Goal: Transaction & Acquisition: Subscribe to service/newsletter

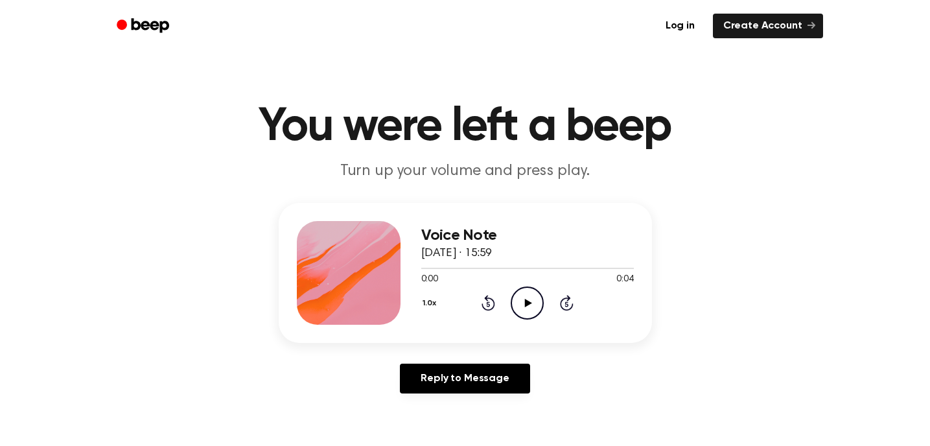
click at [534, 297] on icon "Play Audio" at bounding box center [527, 303] width 33 height 33
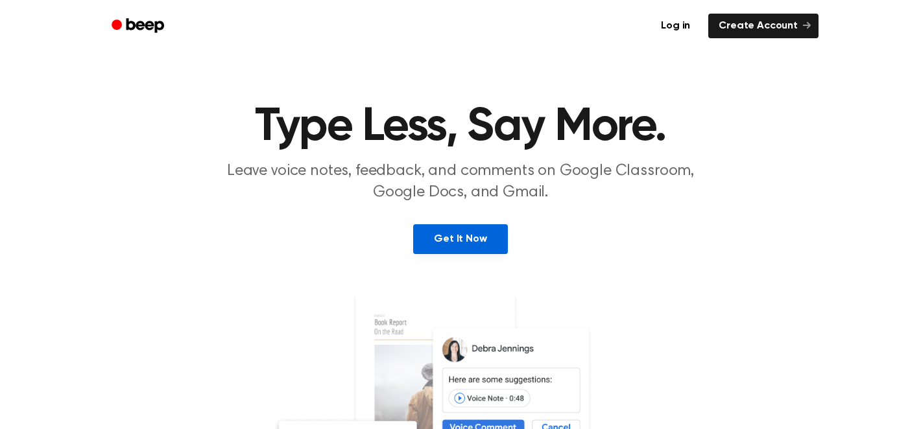
click at [429, 234] on link "Get It Now" at bounding box center [460, 239] width 94 height 30
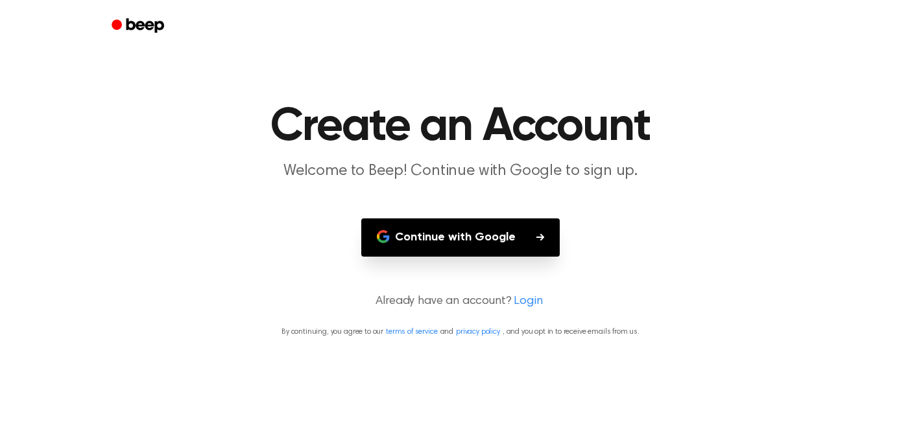
click at [471, 249] on button "Continue with Google" at bounding box center [460, 237] width 198 height 38
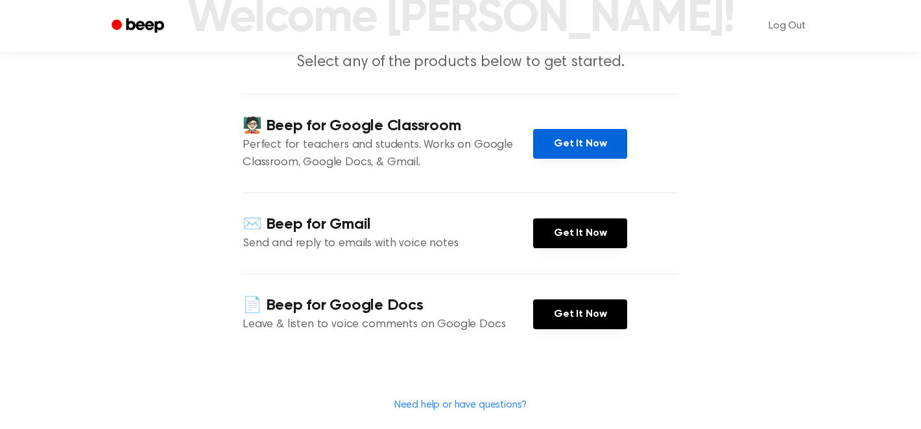
scroll to position [112, 0]
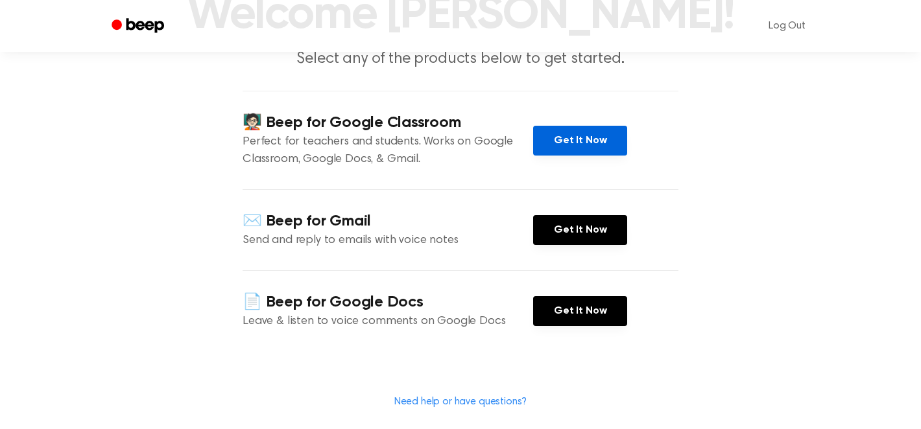
click at [574, 136] on link "Get It Now" at bounding box center [580, 141] width 94 height 30
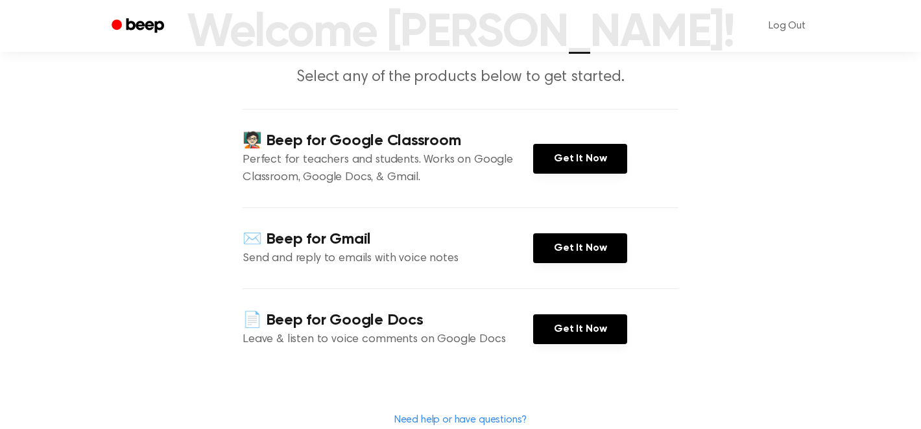
scroll to position [93, 0]
click at [570, 176] on div "🧑🏻‍🏫 Beep for Google Classroom Perfect for teachers and students. Works on Goog…" at bounding box center [460, 159] width 436 height 99
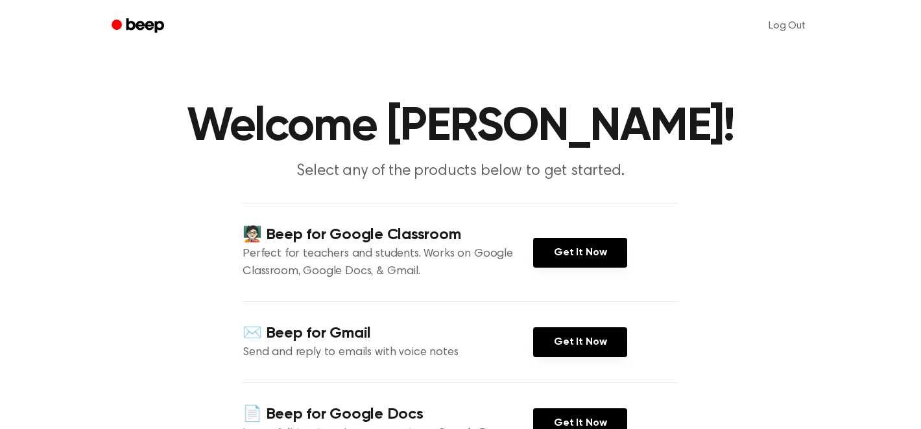
scroll to position [25, 0]
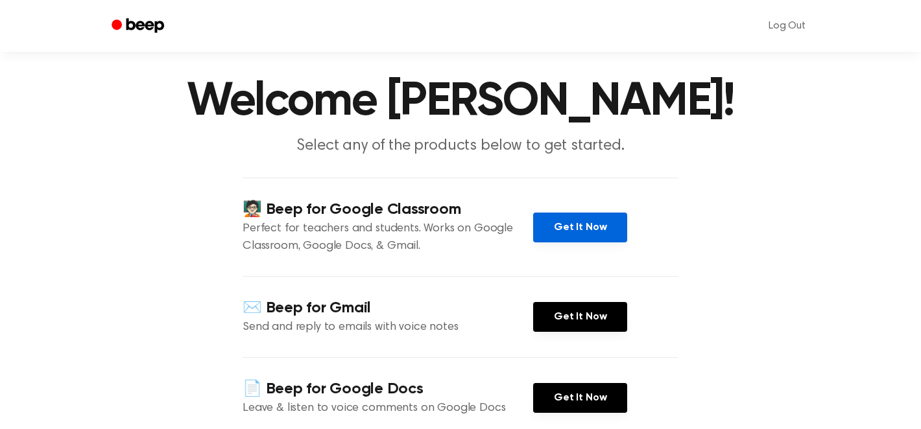
click at [599, 221] on link "Get It Now" at bounding box center [580, 228] width 94 height 30
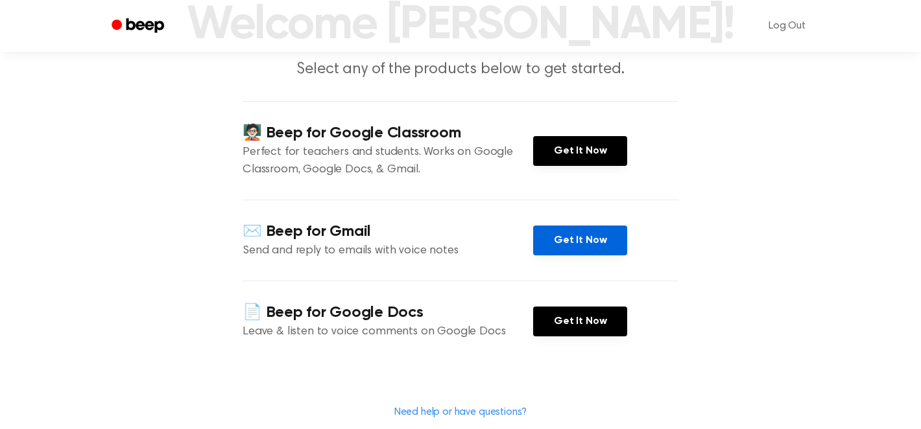
scroll to position [103, 0]
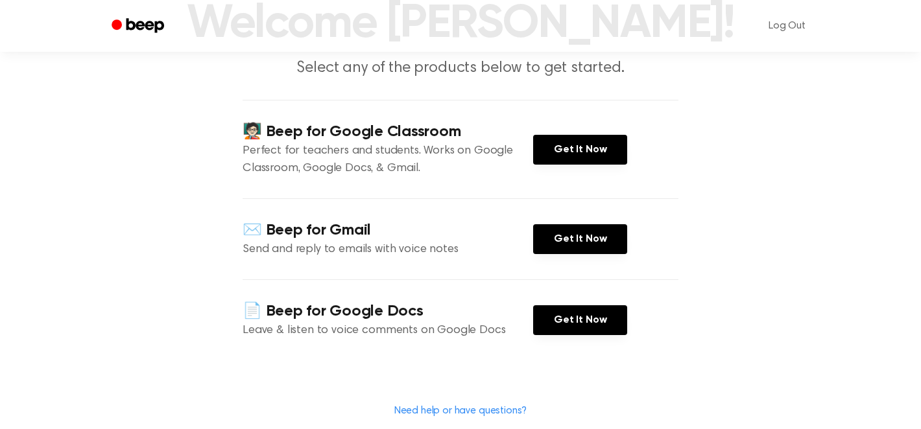
click at [593, 256] on div "✉️ Beep for Gmail Send and reply to emails with voice notes Get It Now" at bounding box center [460, 238] width 436 height 81
click at [593, 247] on link "Get It Now" at bounding box center [580, 239] width 94 height 30
click at [554, 332] on link "Get It Now" at bounding box center [580, 320] width 94 height 30
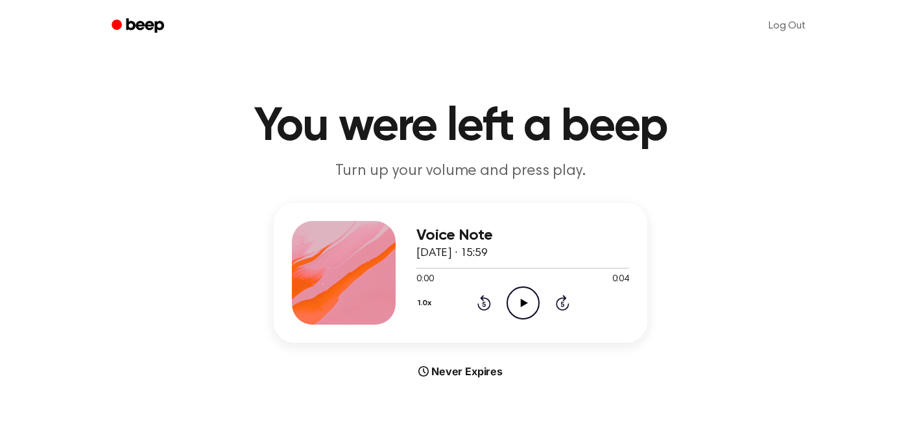
click at [508, 297] on icon "Play Audio" at bounding box center [522, 303] width 33 height 33
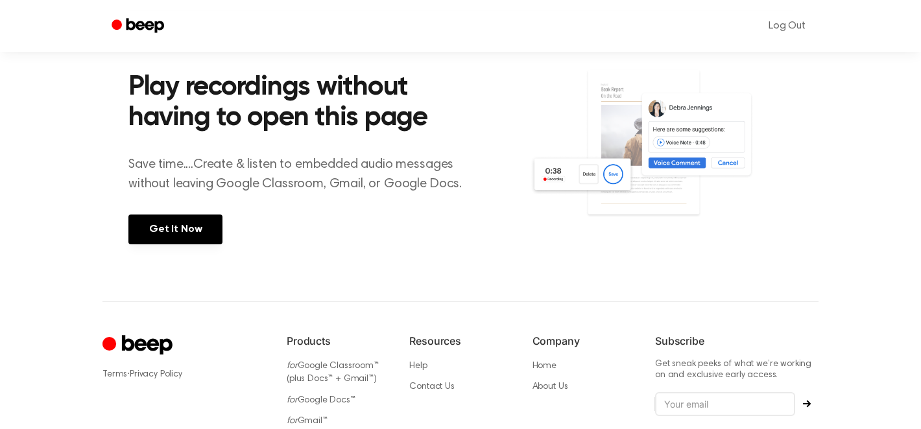
scroll to position [474, 0]
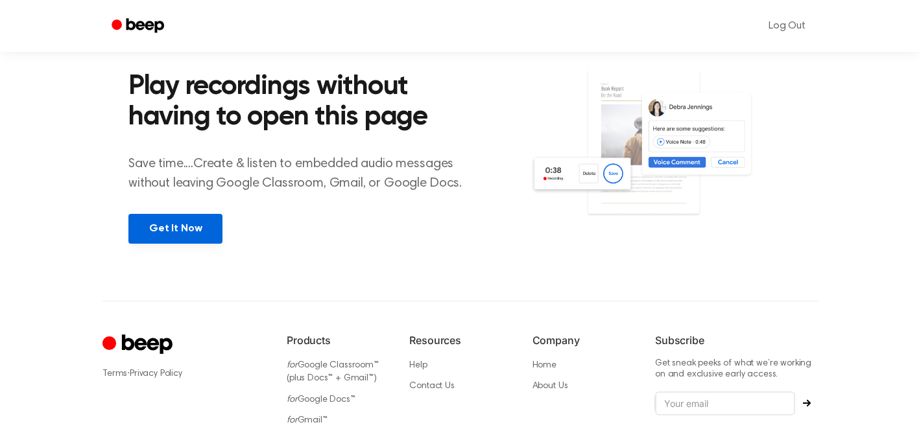
click at [187, 230] on link "Get It Now" at bounding box center [175, 229] width 94 height 30
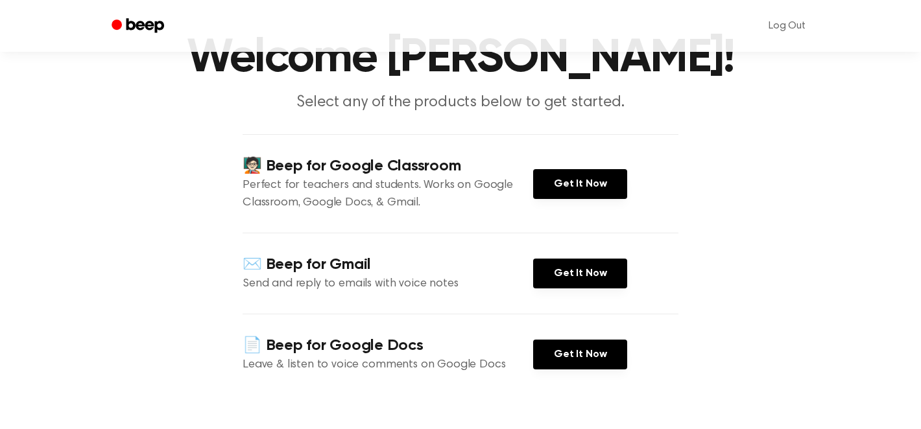
scroll to position [75, 0]
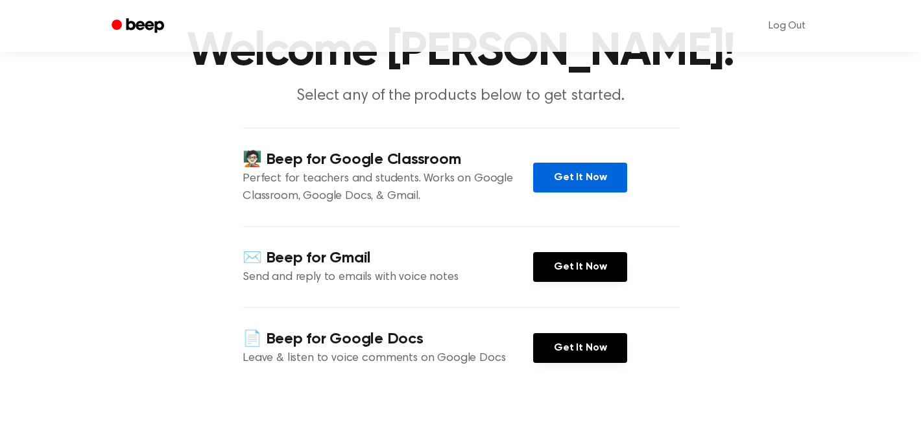
click at [591, 170] on link "Get It Now" at bounding box center [580, 178] width 94 height 30
click at [549, 170] on link "Get It Now" at bounding box center [580, 178] width 94 height 30
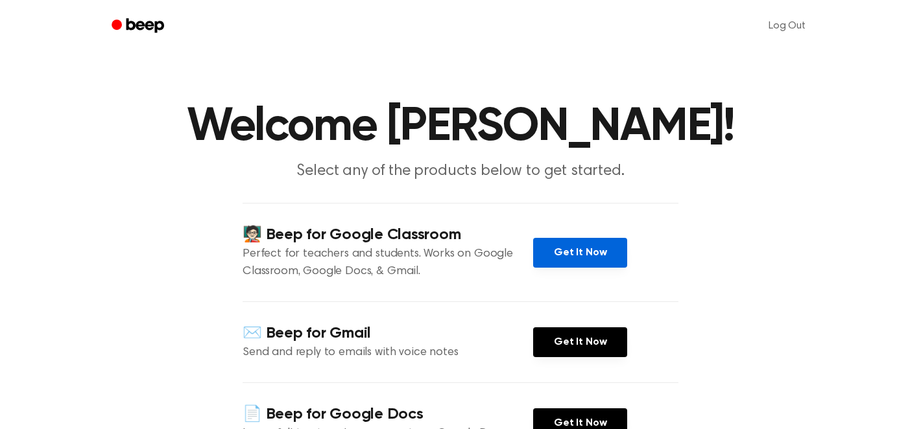
click at [609, 264] on link "Get It Now" at bounding box center [580, 253] width 94 height 30
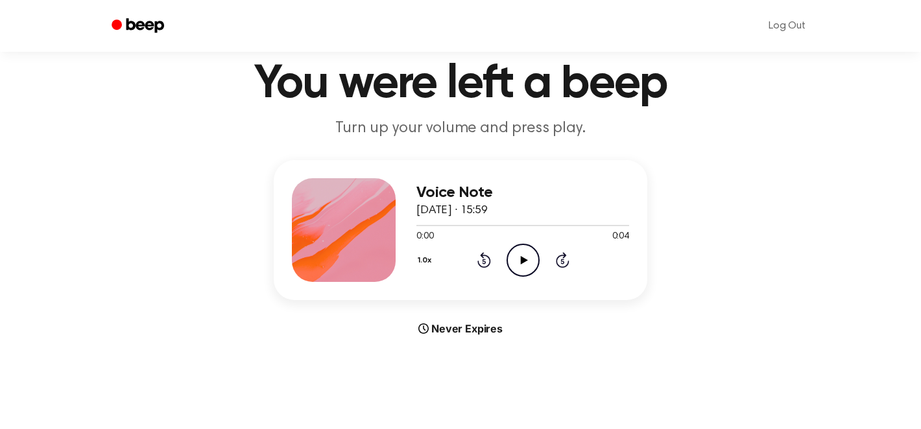
scroll to position [47, 0]
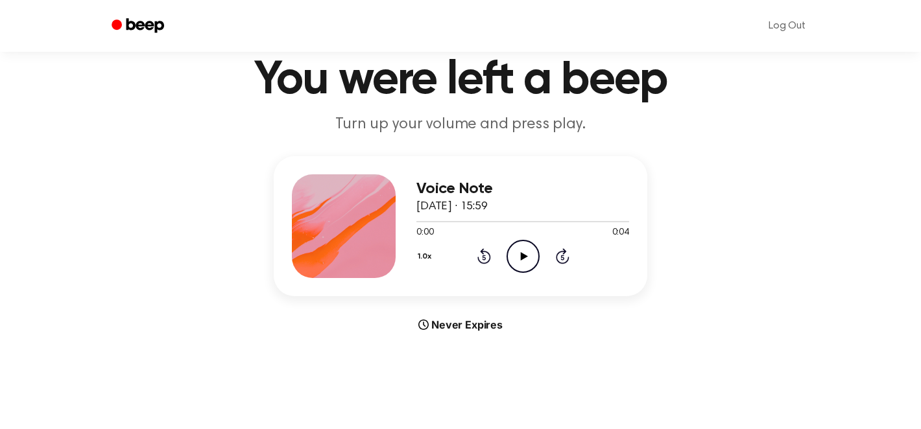
click at [522, 265] on icon "Play Audio" at bounding box center [522, 256] width 33 height 33
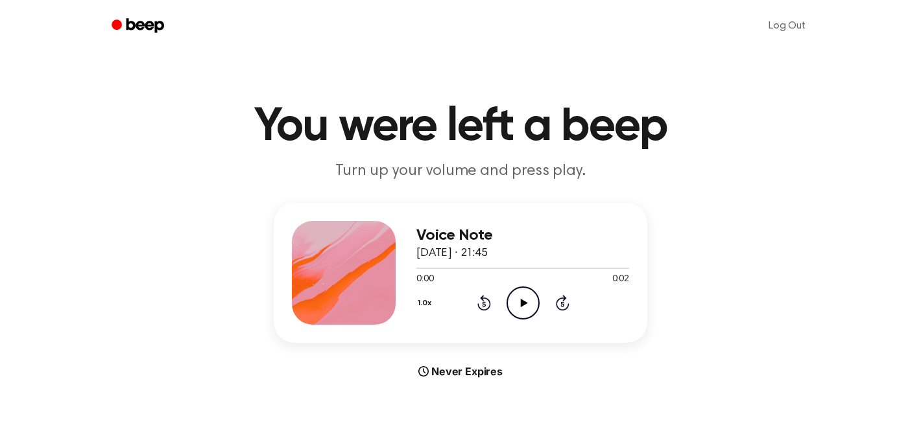
click at [514, 307] on icon "Play Audio" at bounding box center [522, 303] width 33 height 33
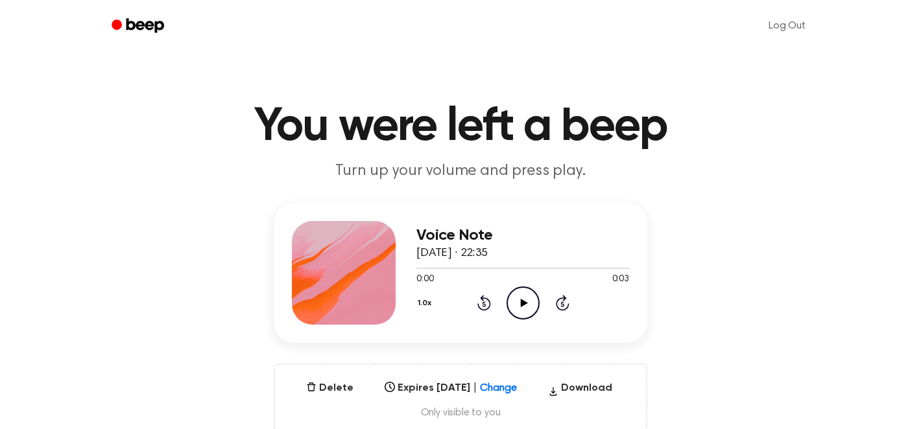
click at [525, 298] on icon "Play Audio" at bounding box center [522, 303] width 33 height 33
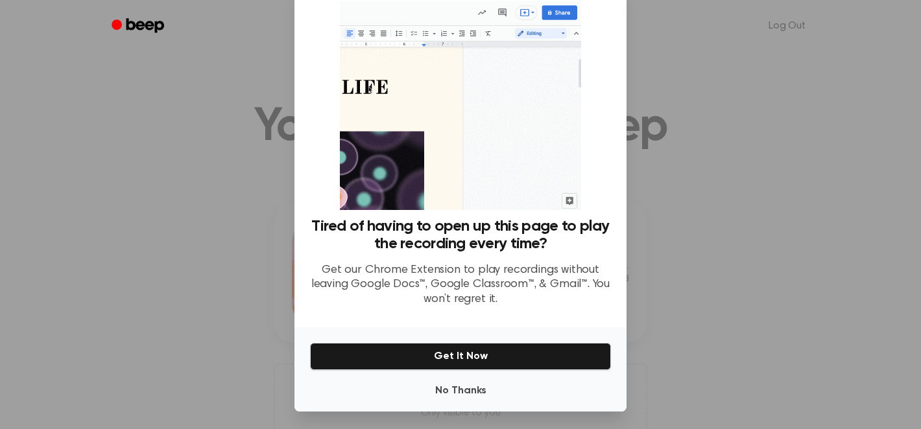
scroll to position [39, 0]
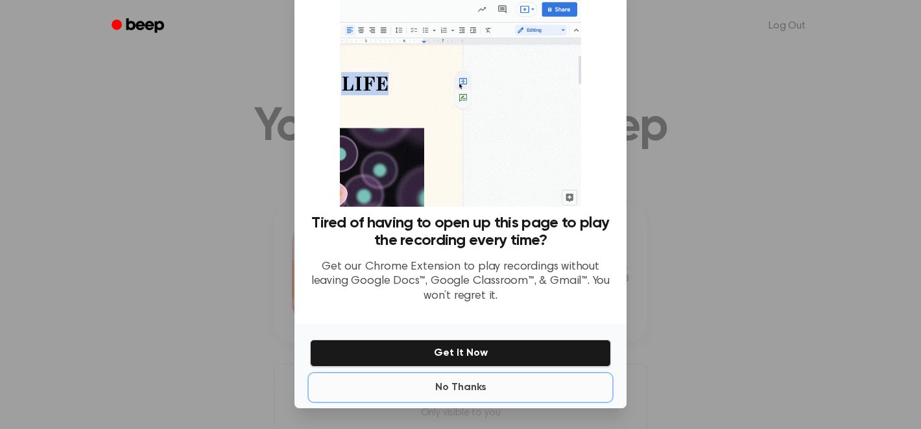
click at [464, 390] on button "No Thanks" at bounding box center [460, 388] width 301 height 26
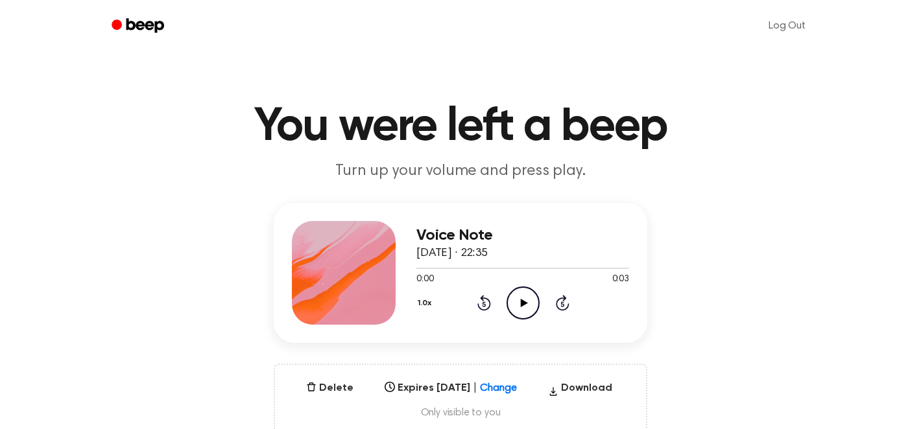
click at [526, 293] on icon "Play Audio" at bounding box center [522, 303] width 33 height 33
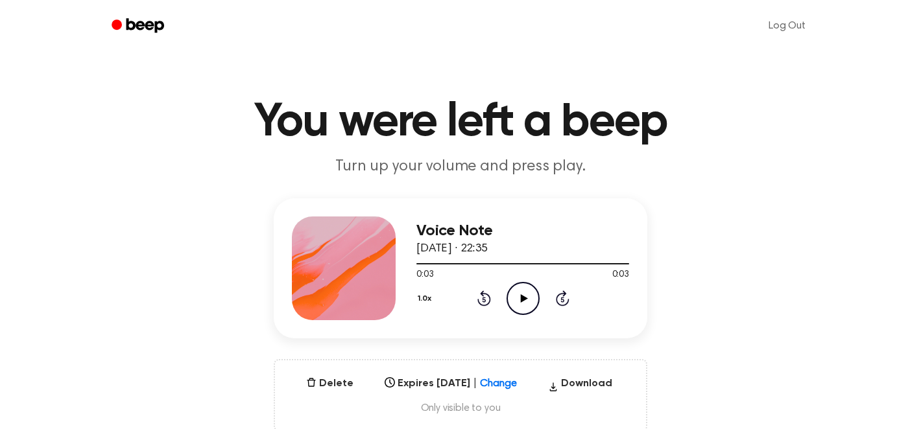
scroll to position [6, 0]
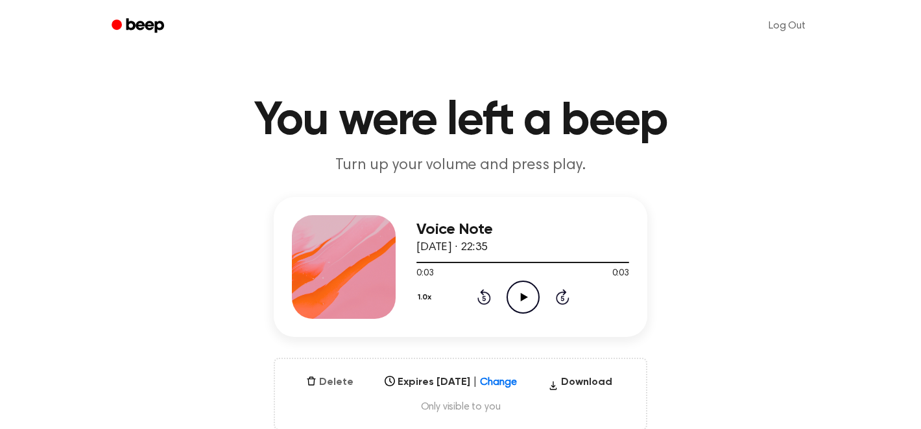
click at [336, 386] on button "Delete" at bounding box center [330, 383] width 58 height 16
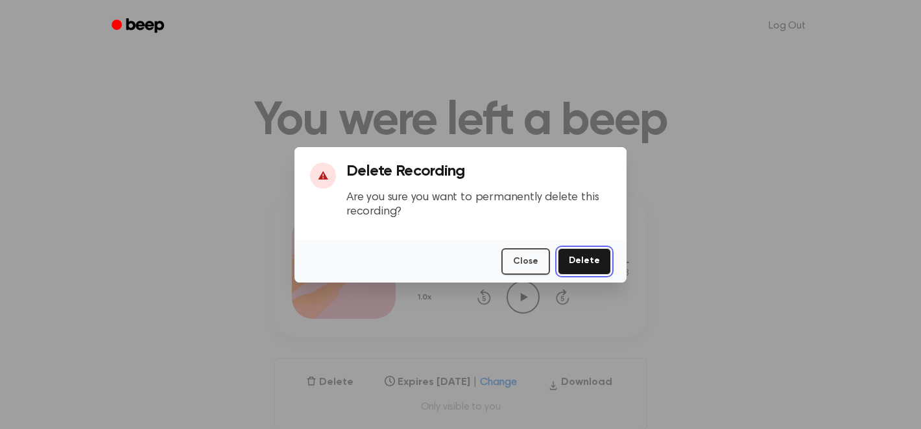
click at [598, 263] on button "Delete" at bounding box center [584, 261] width 53 height 27
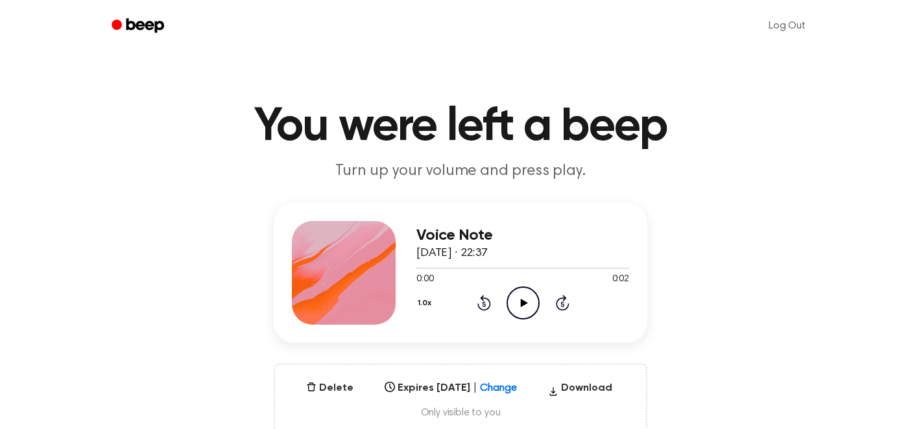
click at [524, 301] on icon at bounding box center [523, 303] width 7 height 8
click at [327, 386] on button "Delete" at bounding box center [330, 389] width 58 height 16
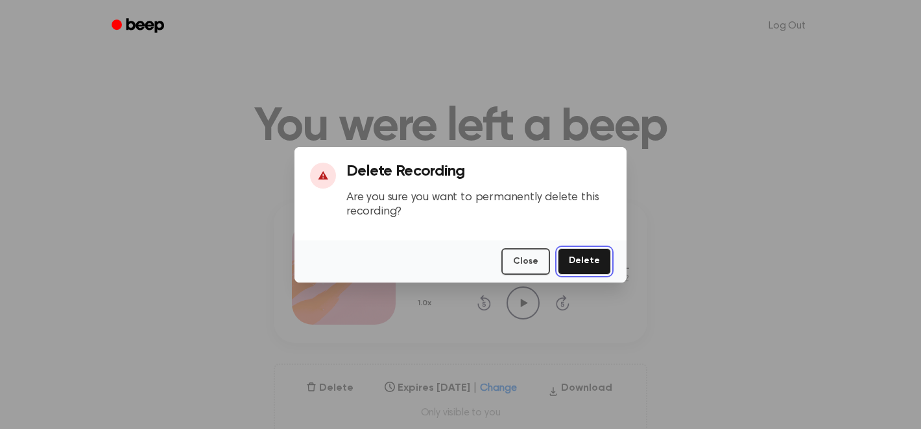
click at [584, 268] on button "Delete" at bounding box center [584, 261] width 53 height 27
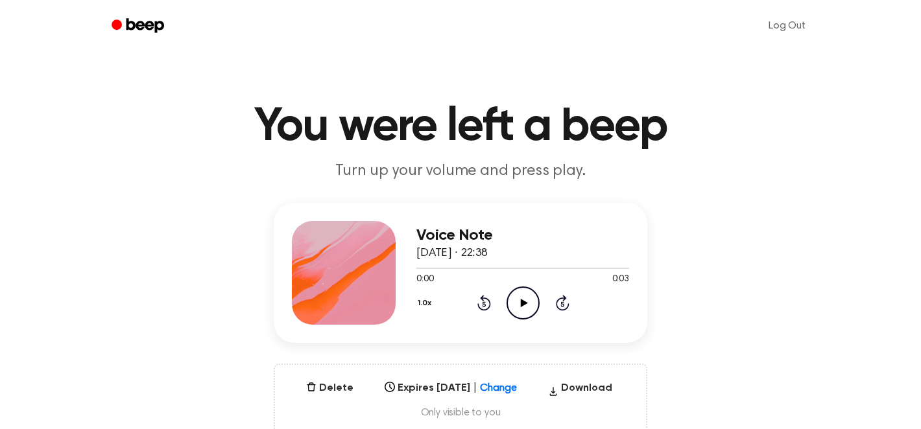
click at [515, 305] on icon "Play Audio" at bounding box center [522, 303] width 33 height 33
